Goal: Task Accomplishment & Management: Use online tool/utility

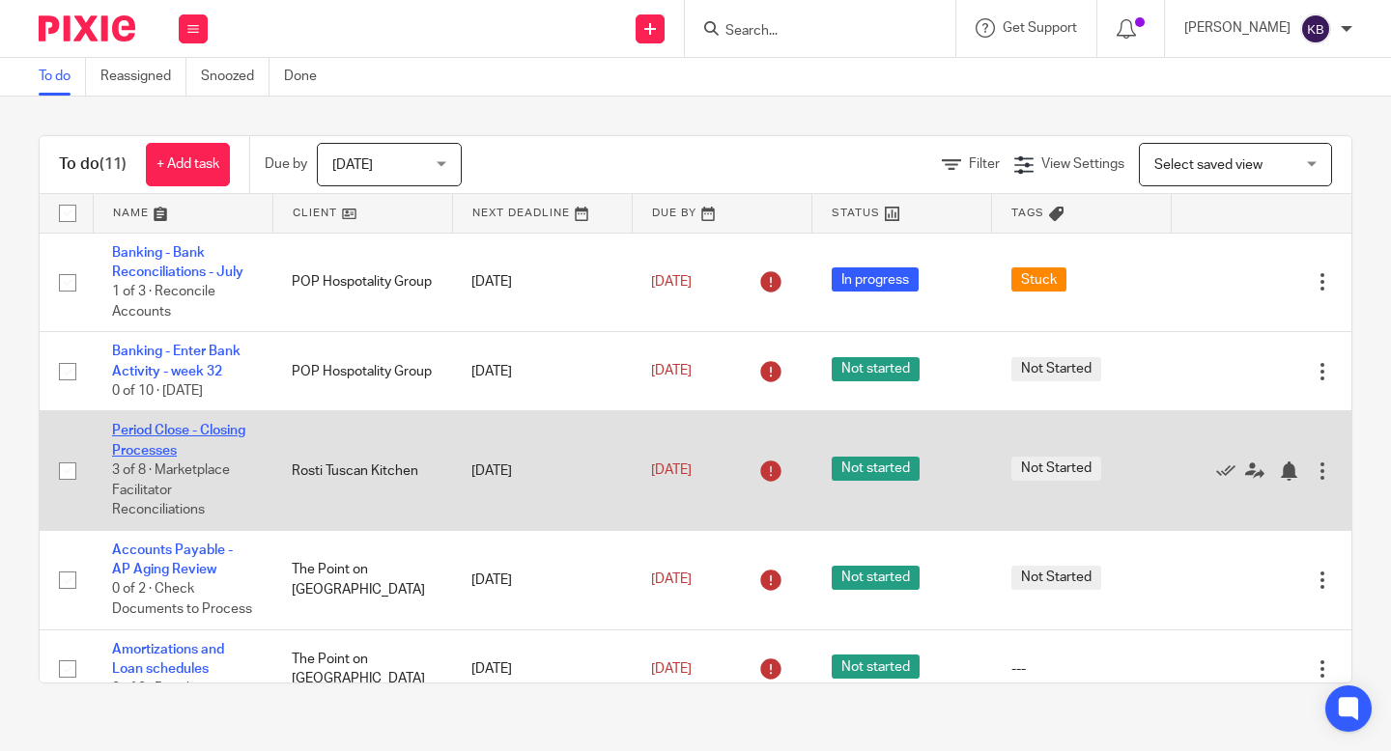
click at [188, 438] on link "Period Close - Closing Processes" at bounding box center [178, 440] width 133 height 33
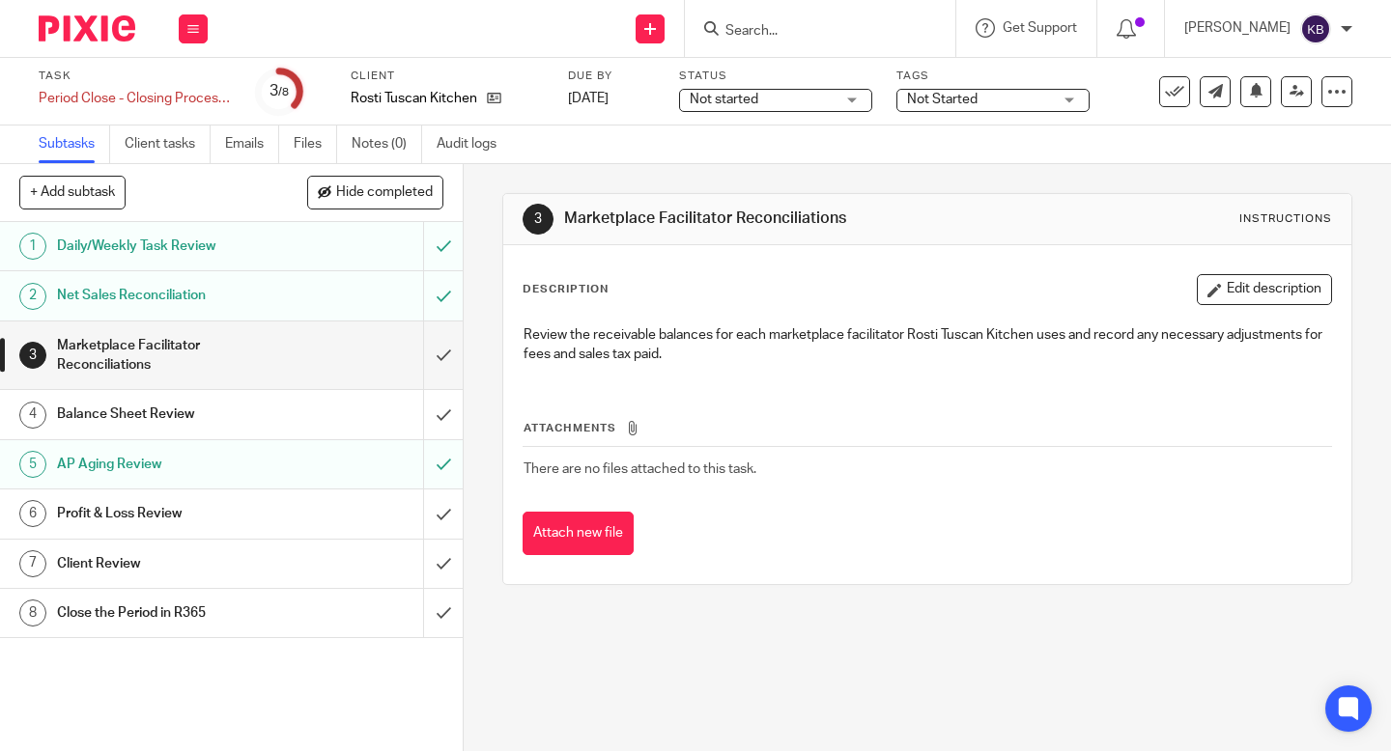
click at [251, 513] on h1 "Profit & Loss Review" at bounding box center [173, 513] width 232 height 29
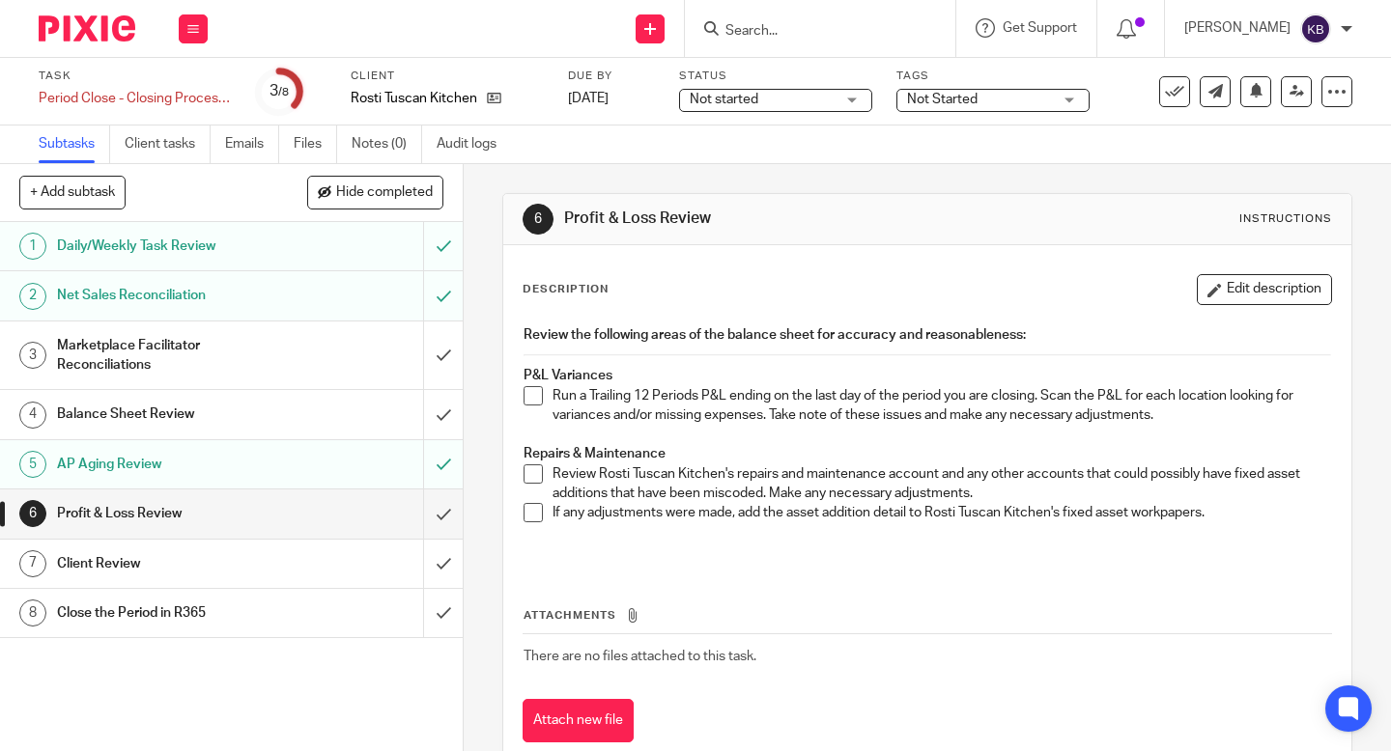
click at [538, 400] on span at bounding box center [532, 395] width 19 height 19
click at [286, 520] on h1 "Profit & Loss Review" at bounding box center [173, 513] width 232 height 29
